Goal: Information Seeking & Learning: Find specific fact

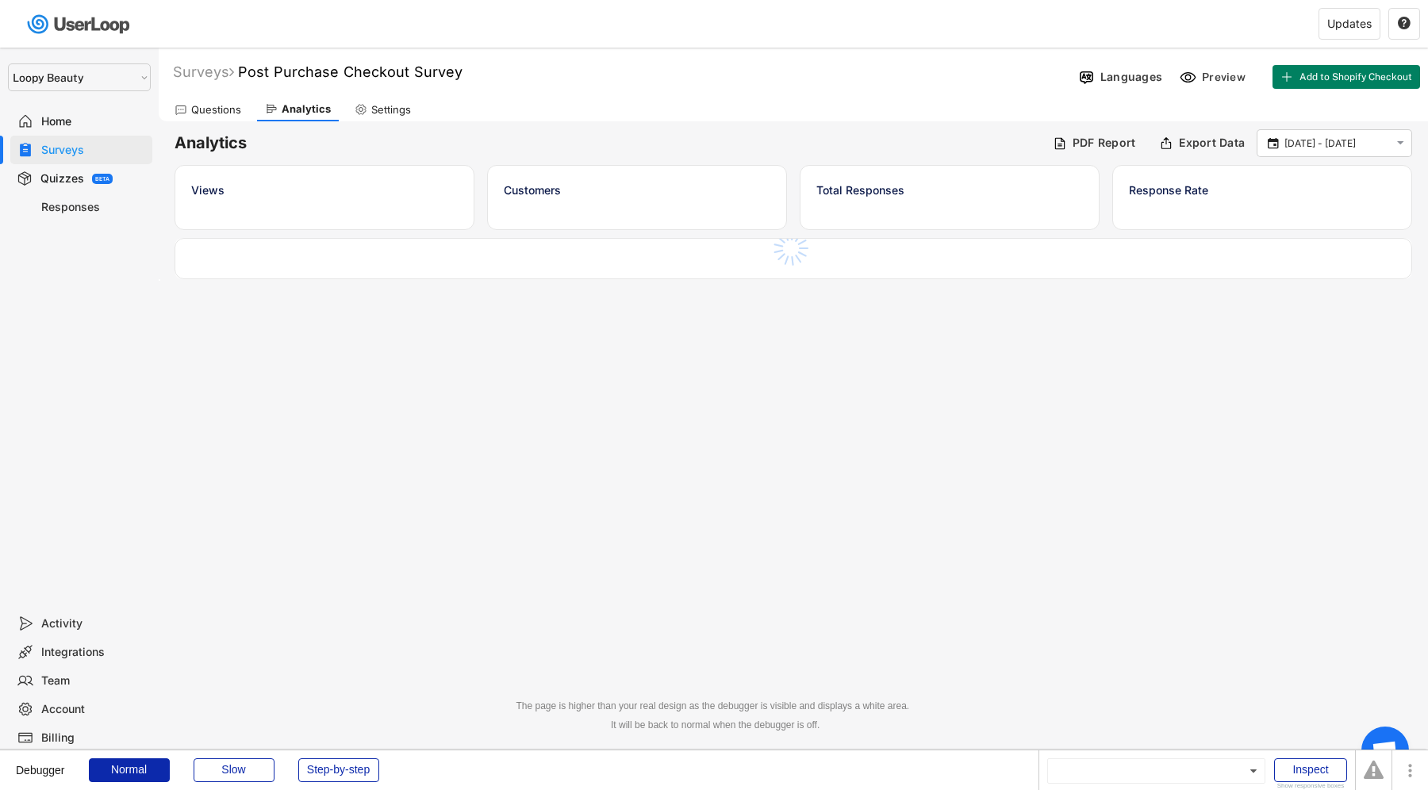
select select ""1348695171700984260__LOOKUP__1621425969652x687239840058835000""
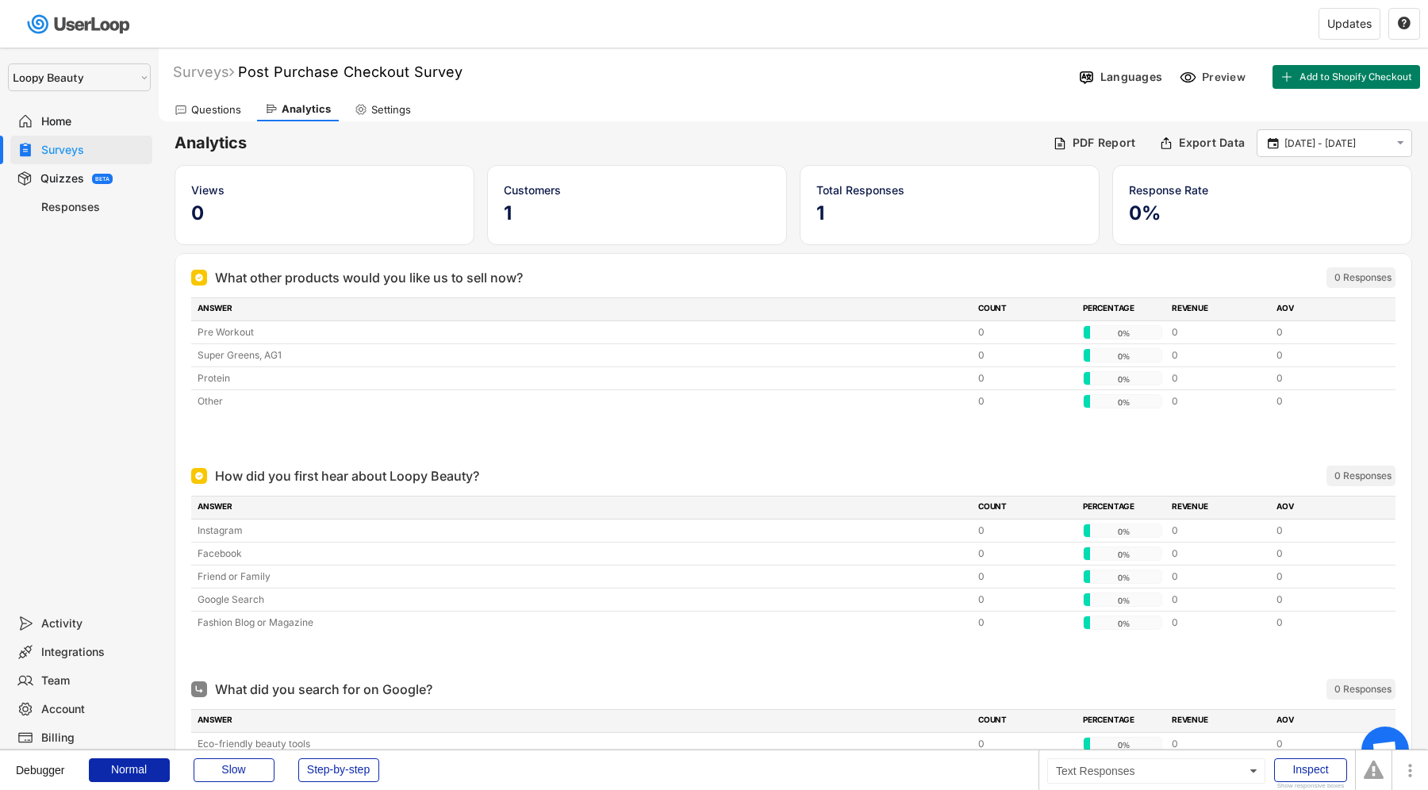
click at [63, 206] on div "Responses" at bounding box center [93, 207] width 105 height 15
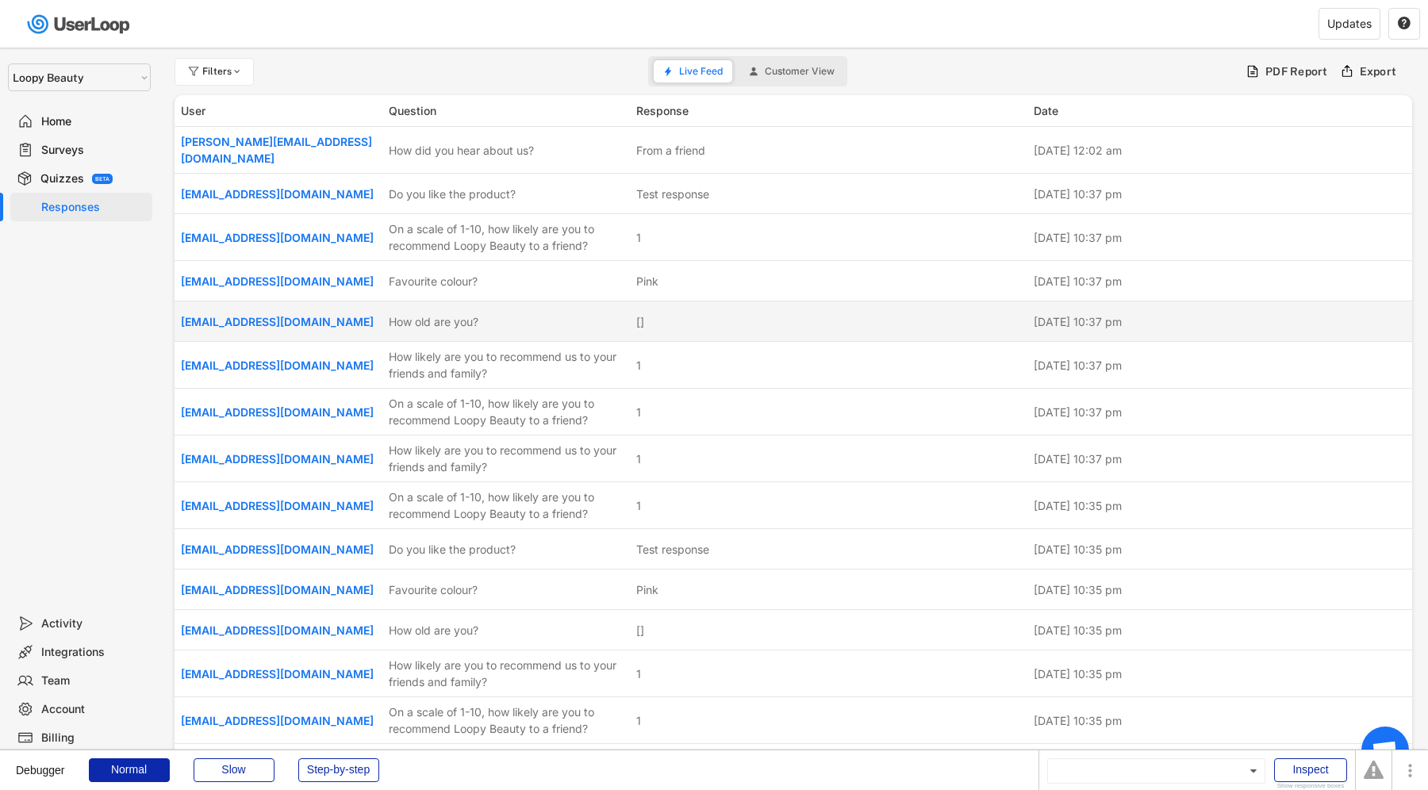
drag, startPoint x: 310, startPoint y: 347, endPoint x: 179, endPoint y: 322, distance: 134.0
click at [179, 322] on div "[EMAIL_ADDRESS][DOMAIN_NAME] How old are you? [] [DATE] 10:37 pm" at bounding box center [794, 322] width 1238 height 40
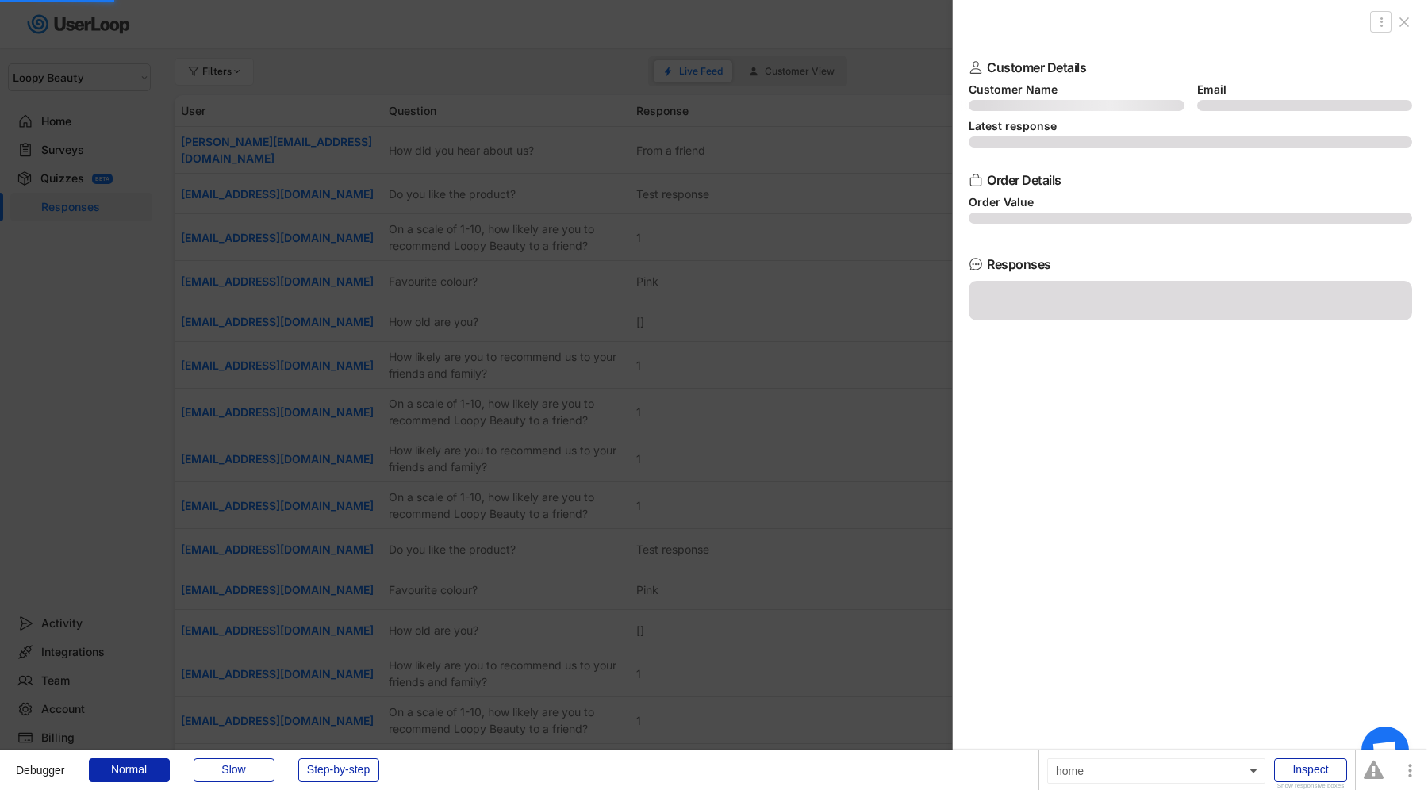
copy link "[EMAIL_ADDRESS][DOMAIN_NAME]"
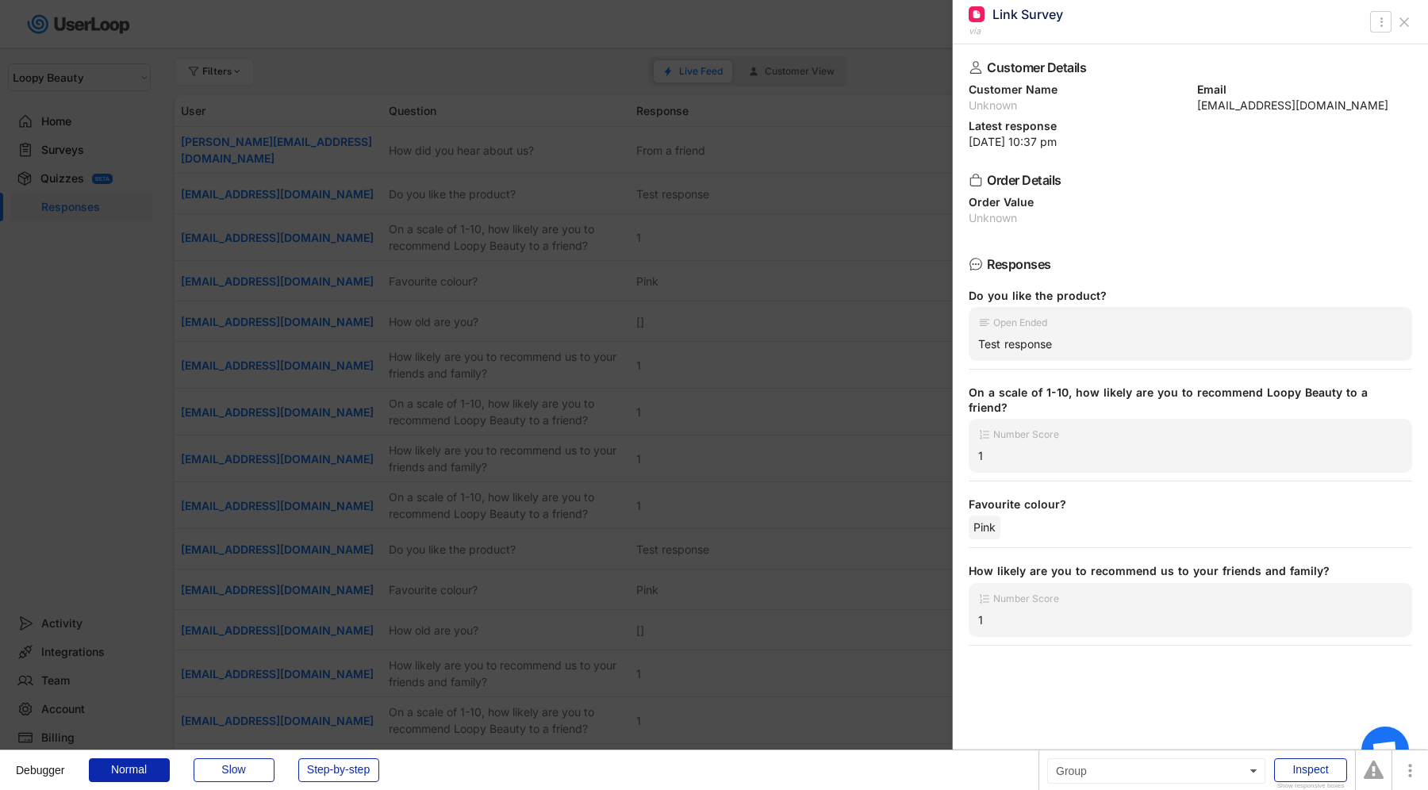
click at [1231, 111] on div "[EMAIL_ADDRESS][DOMAIN_NAME]" at bounding box center [1305, 105] width 216 height 11
copy div "[EMAIL_ADDRESS][DOMAIN_NAME]"
click at [1211, 89] on div "Email" at bounding box center [1305, 89] width 216 height 11
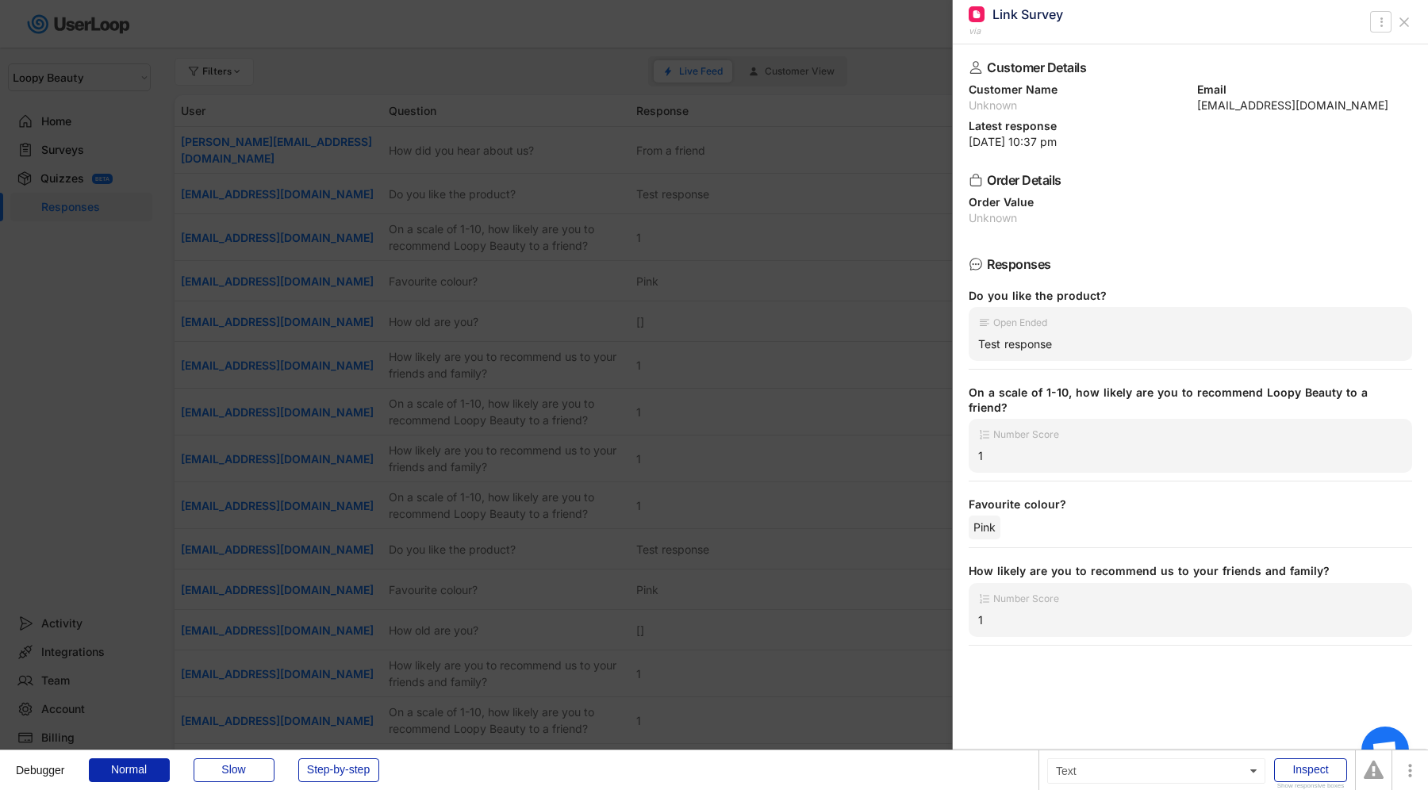
click at [1216, 104] on div "[EMAIL_ADDRESS][DOMAIN_NAME]" at bounding box center [1305, 105] width 216 height 11
copy div "[EMAIL_ADDRESS][DOMAIN_NAME]"
